Goal: Transaction & Acquisition: Subscribe to service/newsletter

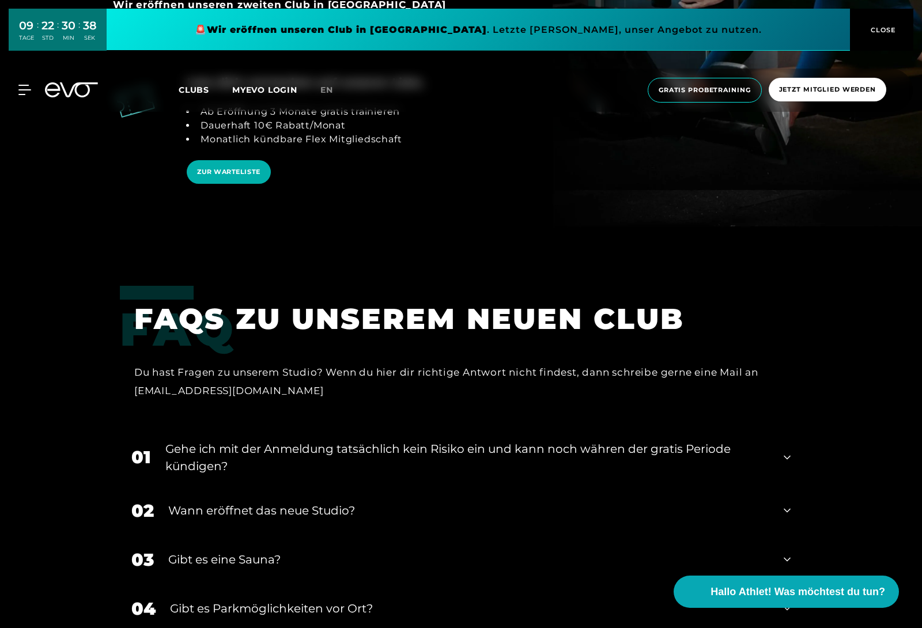
scroll to position [2344, 0]
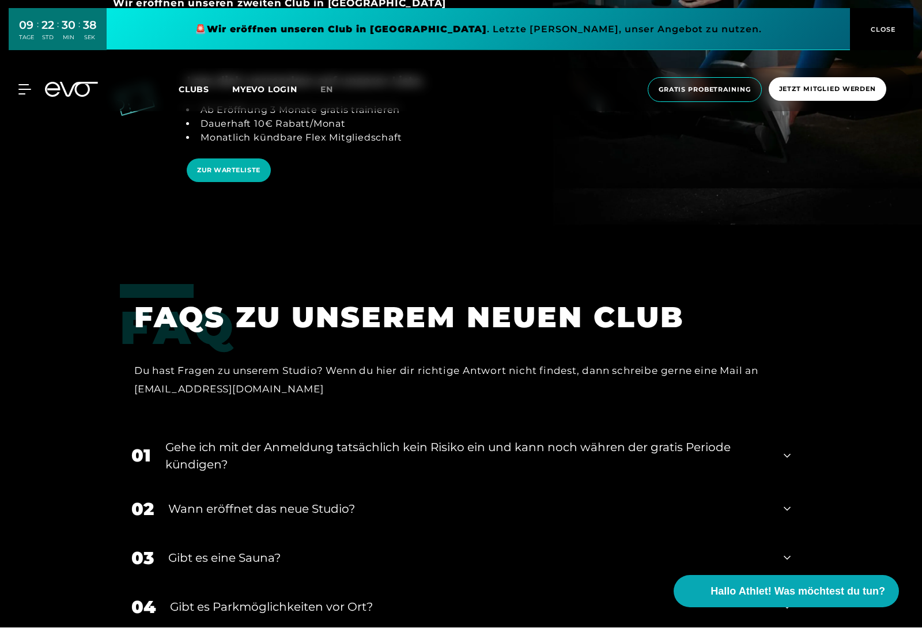
click at [191, 85] on span "Clubs" at bounding box center [194, 90] width 31 height 10
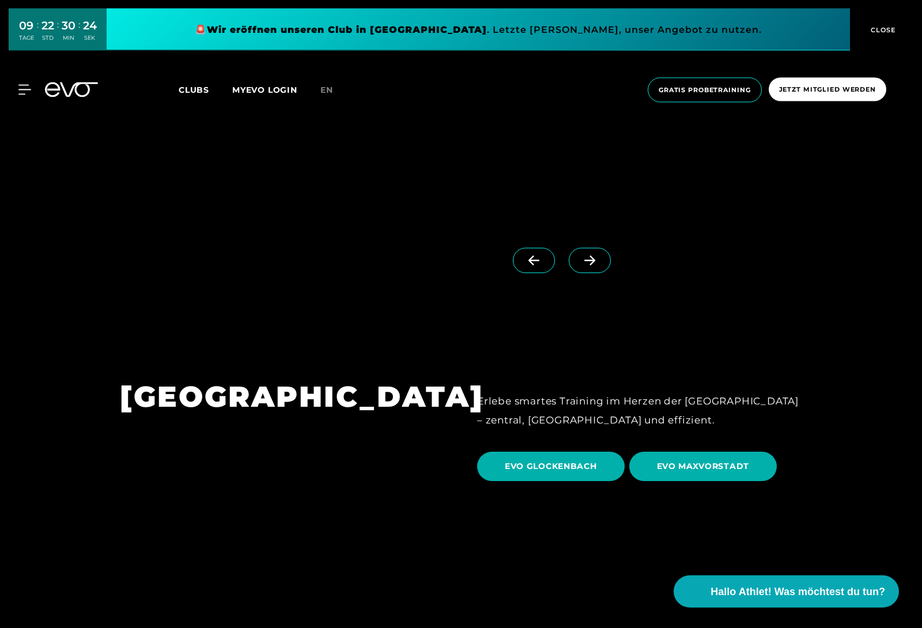
scroll to position [3408, 0]
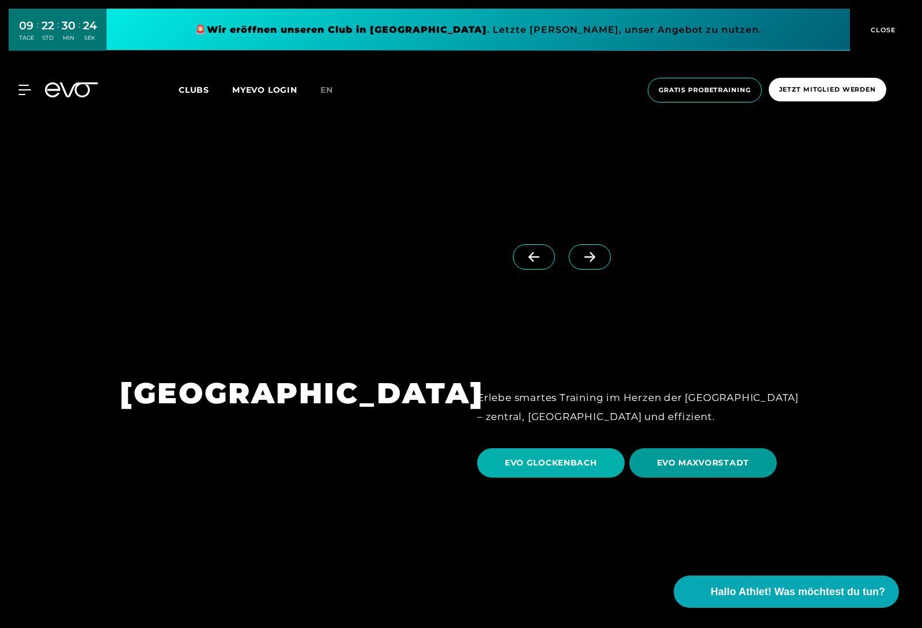
click at [745, 457] on span "EVO MAXVORSTADT" at bounding box center [703, 463] width 93 height 12
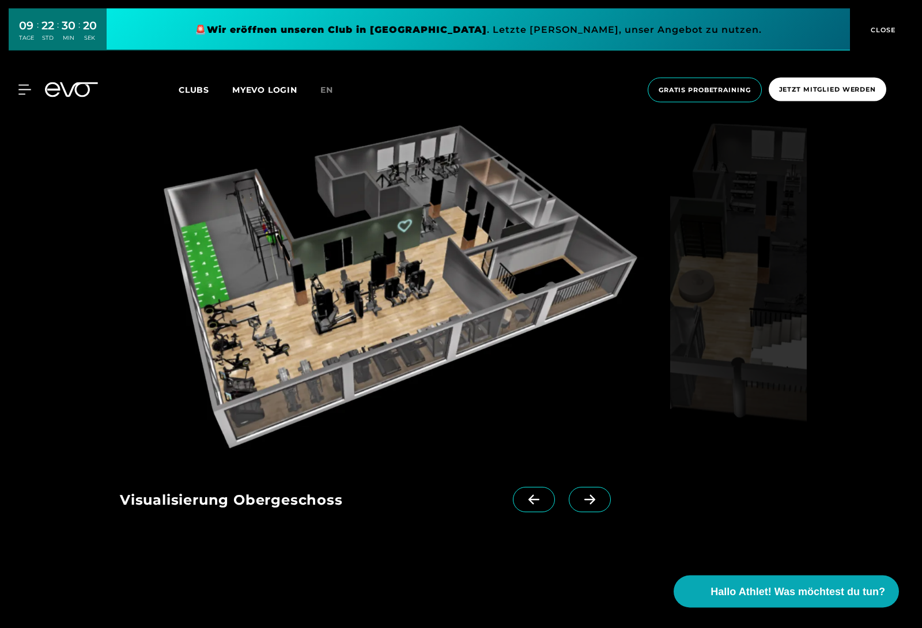
scroll to position [1204, 0]
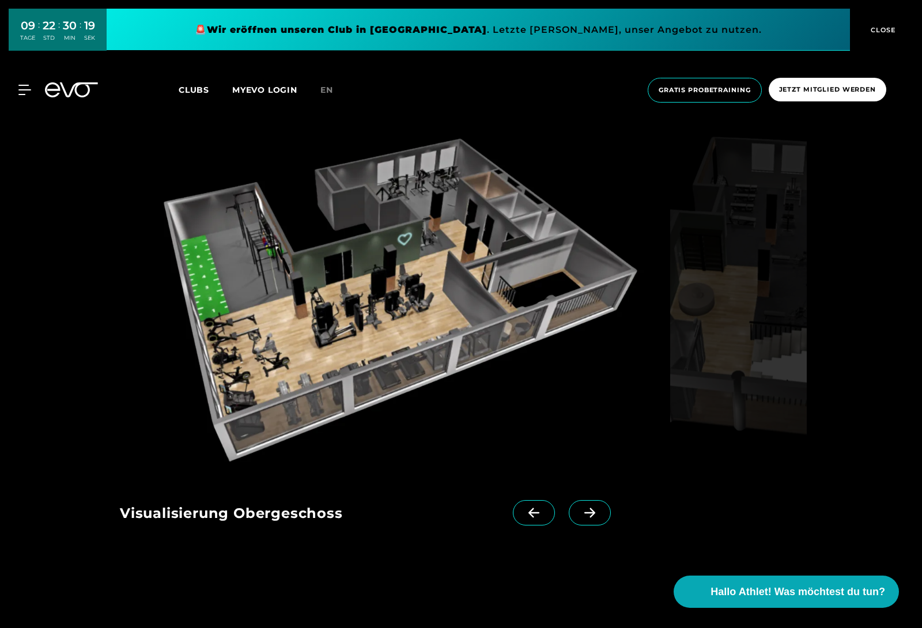
click at [599, 526] on span at bounding box center [590, 512] width 42 height 25
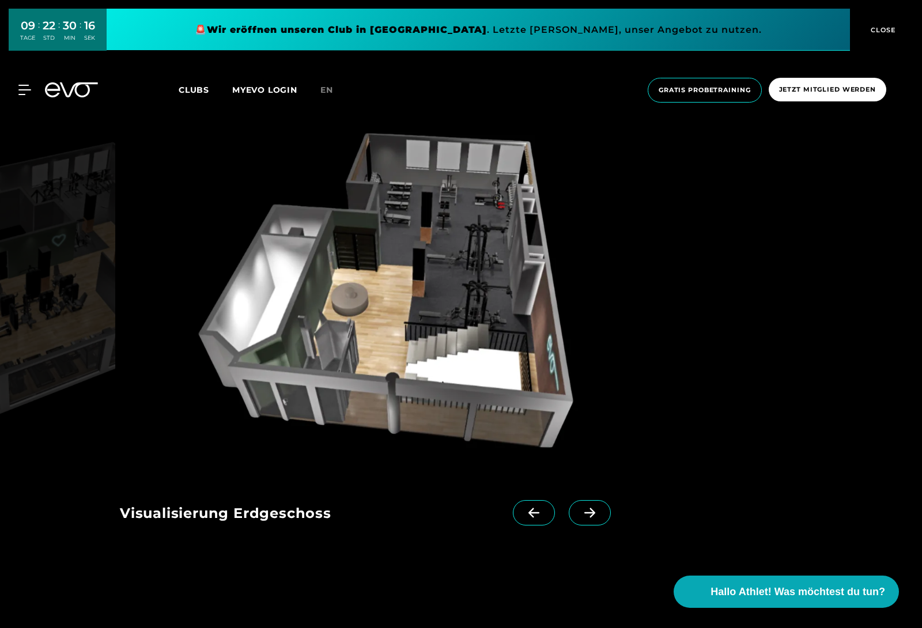
click at [538, 526] on span at bounding box center [534, 512] width 42 height 25
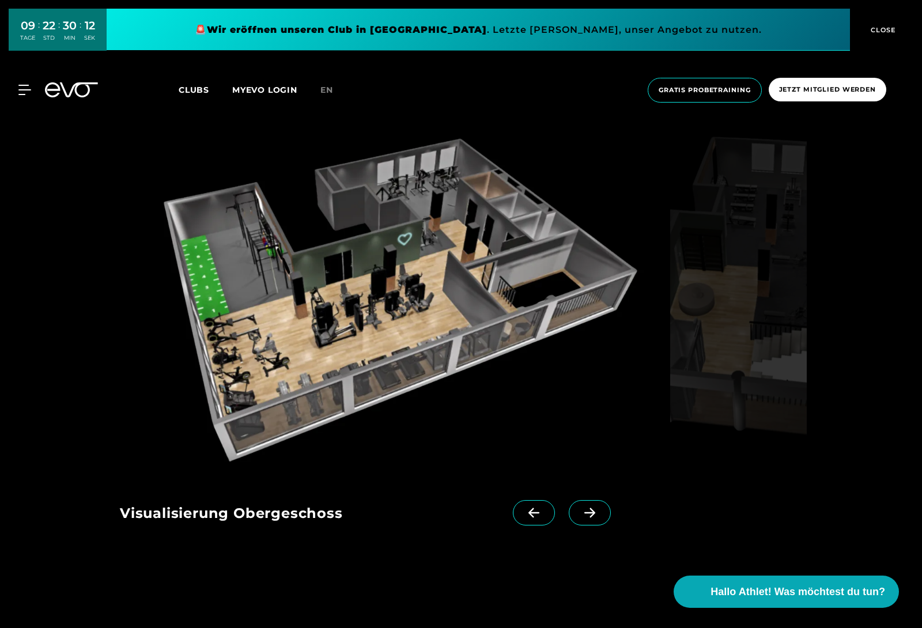
click at [602, 526] on span at bounding box center [590, 512] width 42 height 25
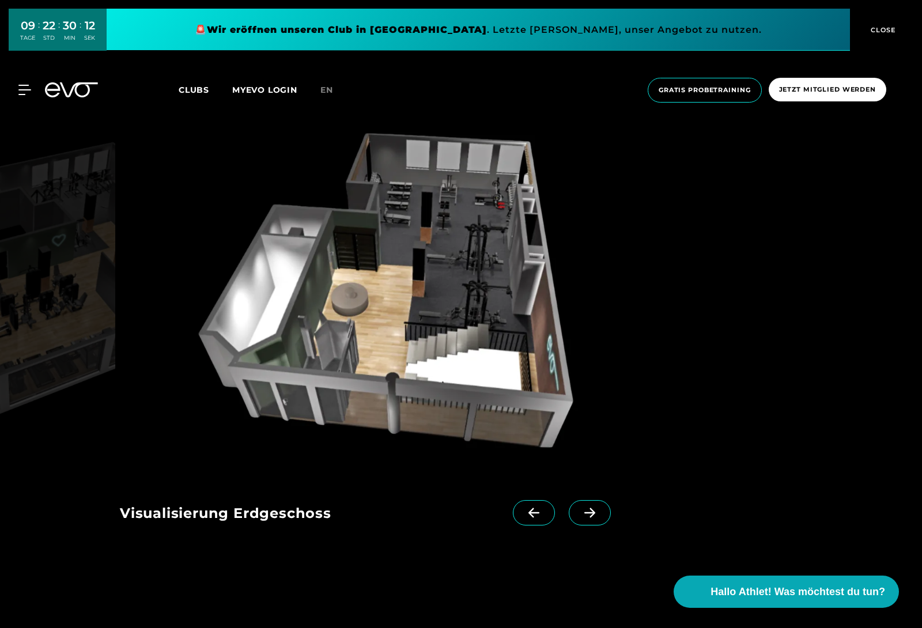
click at [603, 526] on span at bounding box center [590, 512] width 42 height 25
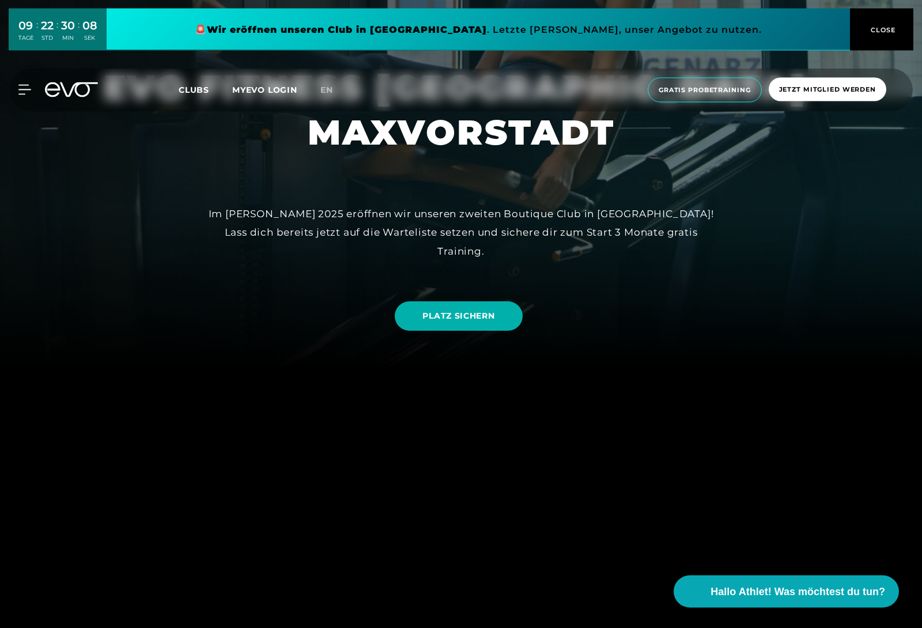
scroll to position [0, 0]
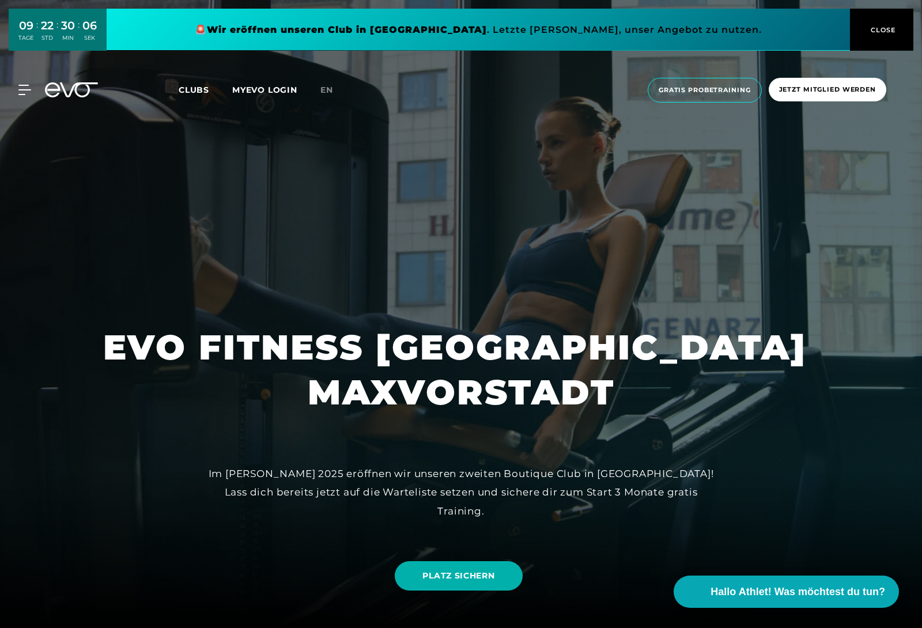
click at [196, 90] on span "Clubs" at bounding box center [194, 90] width 31 height 10
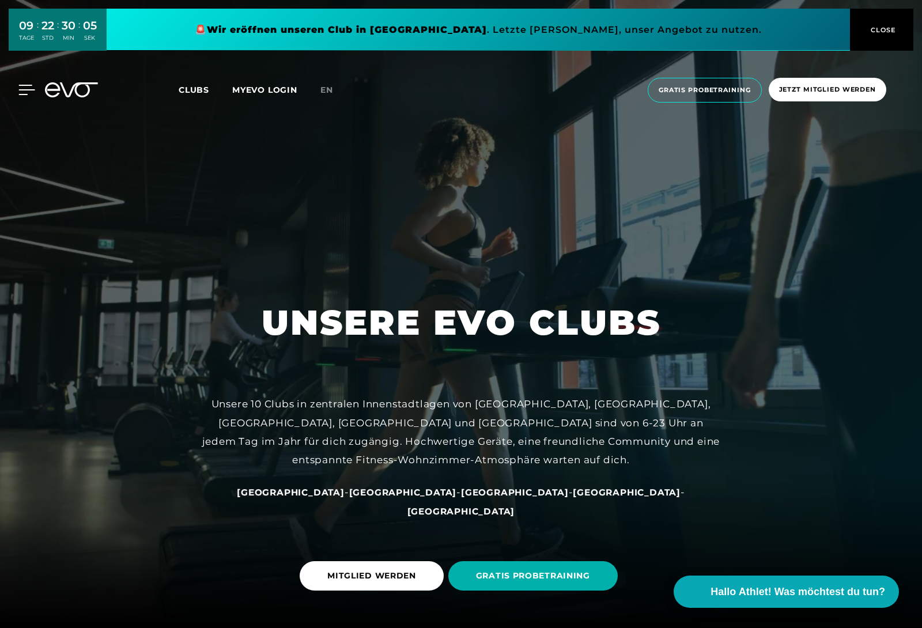
click at [25, 86] on icon at bounding box center [26, 90] width 17 height 10
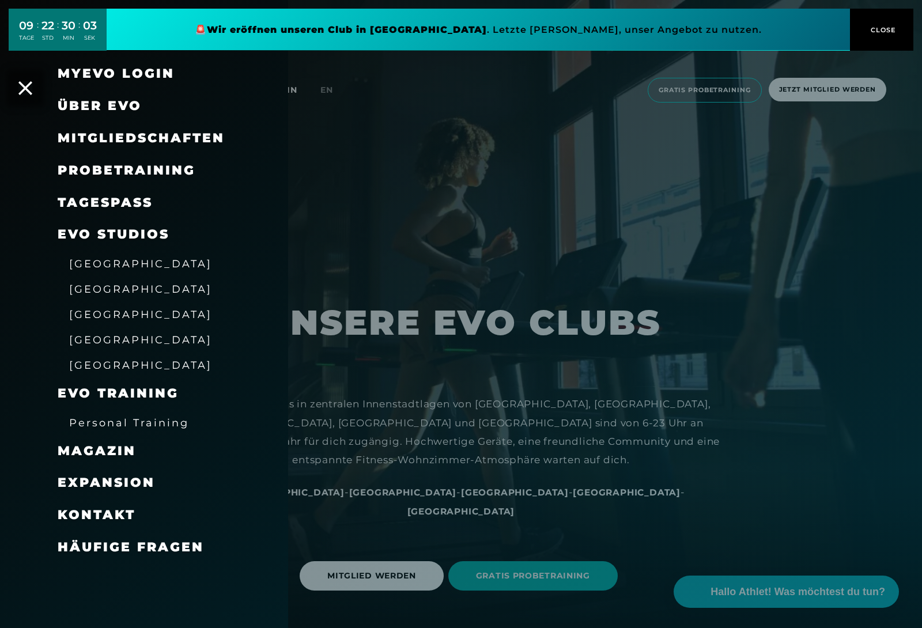
click at [85, 142] on span "Mitgliedschaften" at bounding box center [141, 138] width 167 height 16
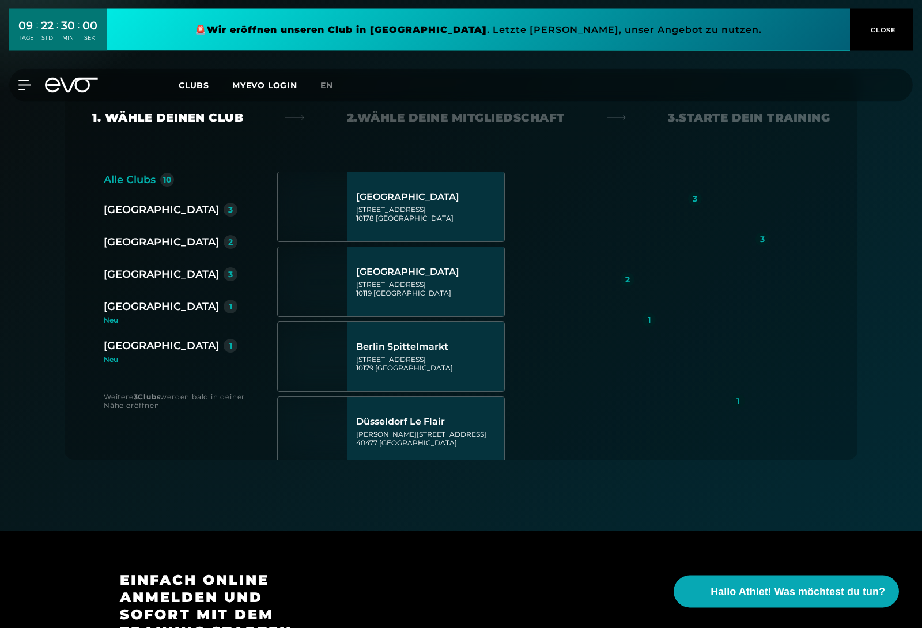
scroll to position [182, 0]
click at [132, 309] on div "[GEOGRAPHIC_DATA]" at bounding box center [161, 307] width 115 height 16
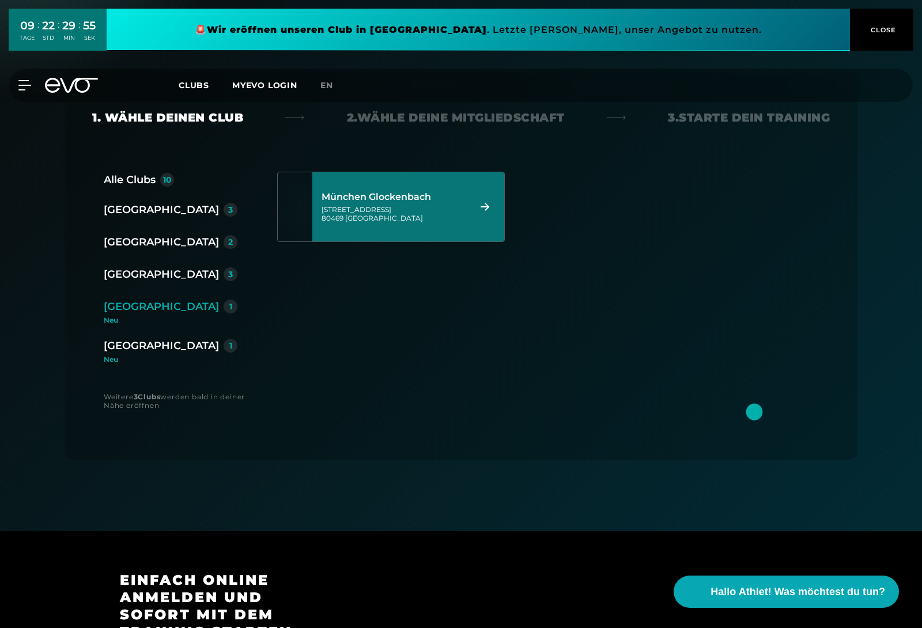
click at [486, 213] on div "München Glockenbach [STREET_ADDRESS]" at bounding box center [408, 206] width 192 height 69
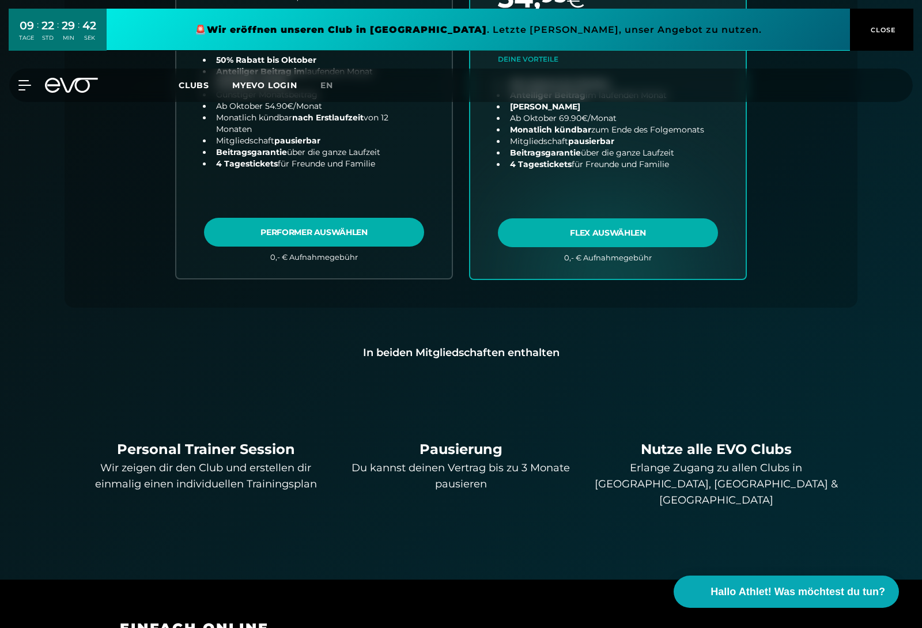
scroll to position [384, 0]
